Goal: Information Seeking & Learning: Check status

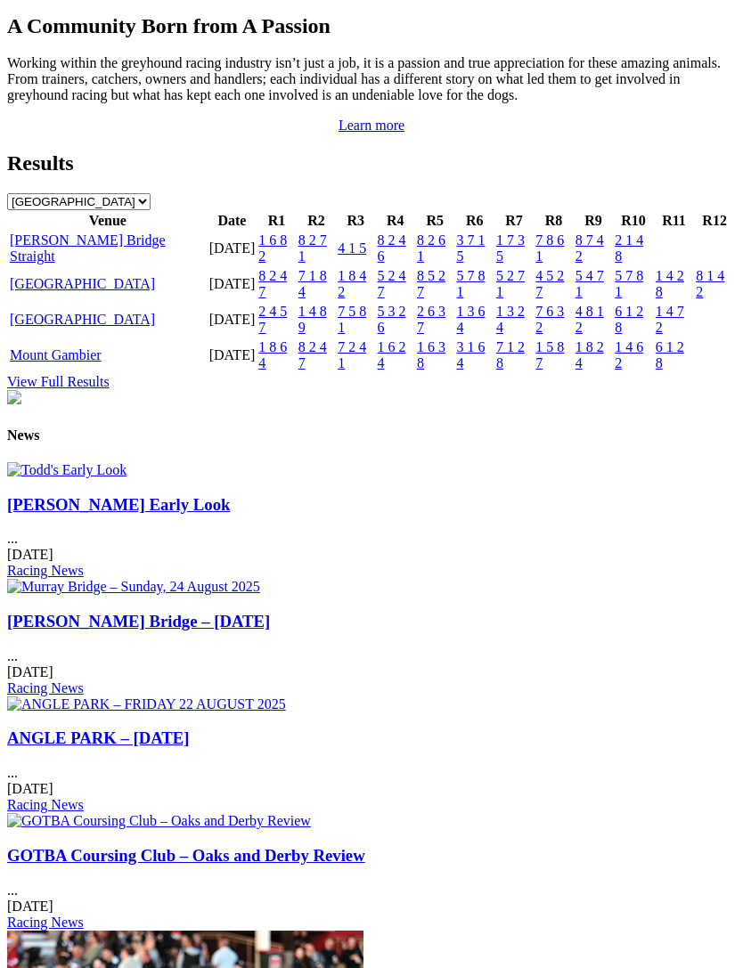
scroll to position [1872, 0]
click at [43, 292] on link "[GEOGRAPHIC_DATA]" at bounding box center [82, 284] width 145 height 15
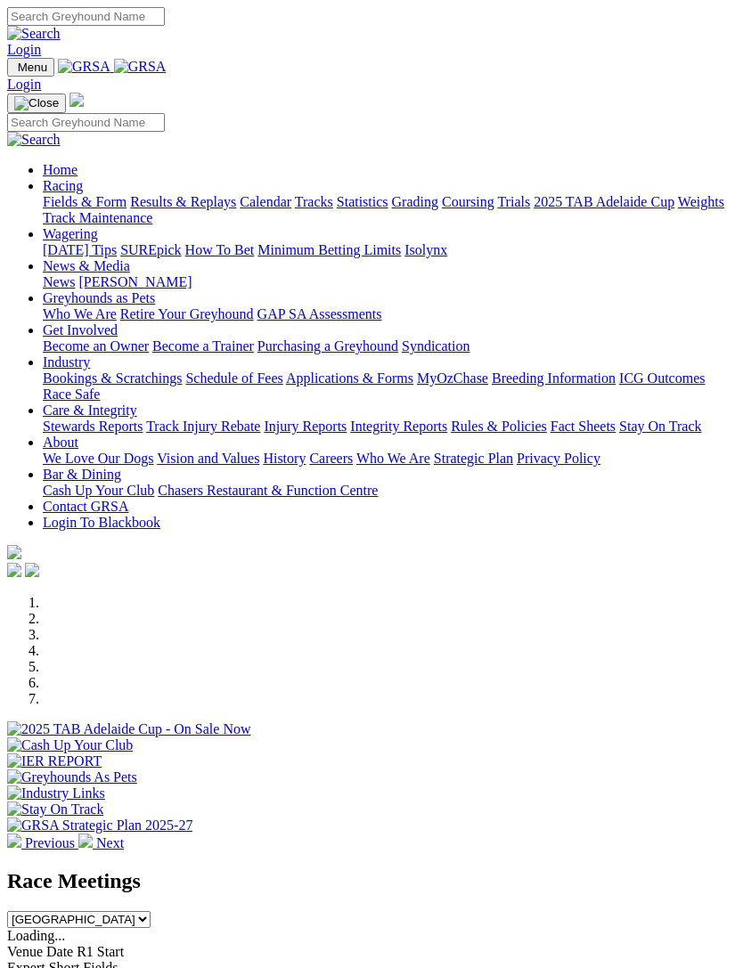
scroll to position [1930, 0]
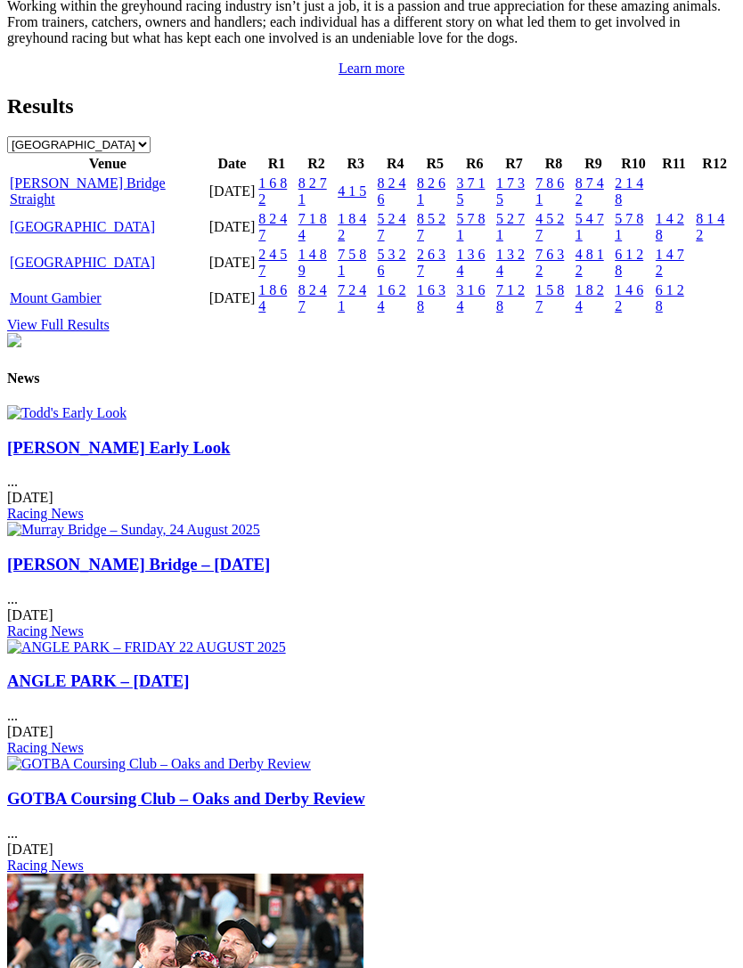
click at [48, 207] on link "[PERSON_NAME] Bridge Straight" at bounding box center [88, 190] width 156 height 31
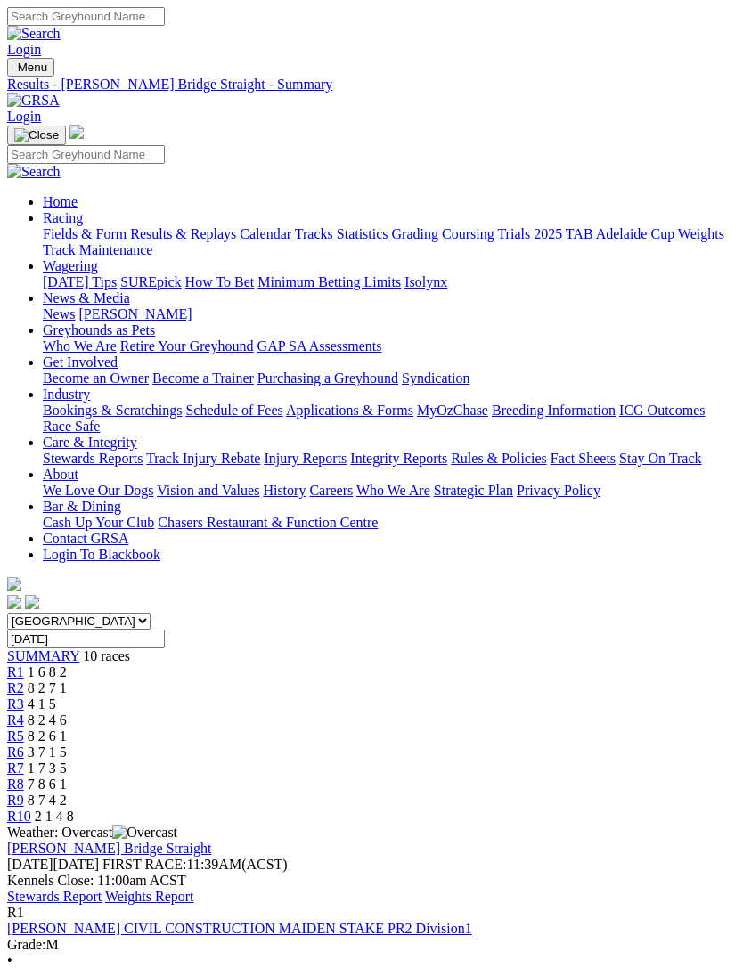
click at [102, 889] on link "Stewards Report" at bounding box center [54, 896] width 94 height 15
